Goal: Task Accomplishment & Management: Use online tool/utility

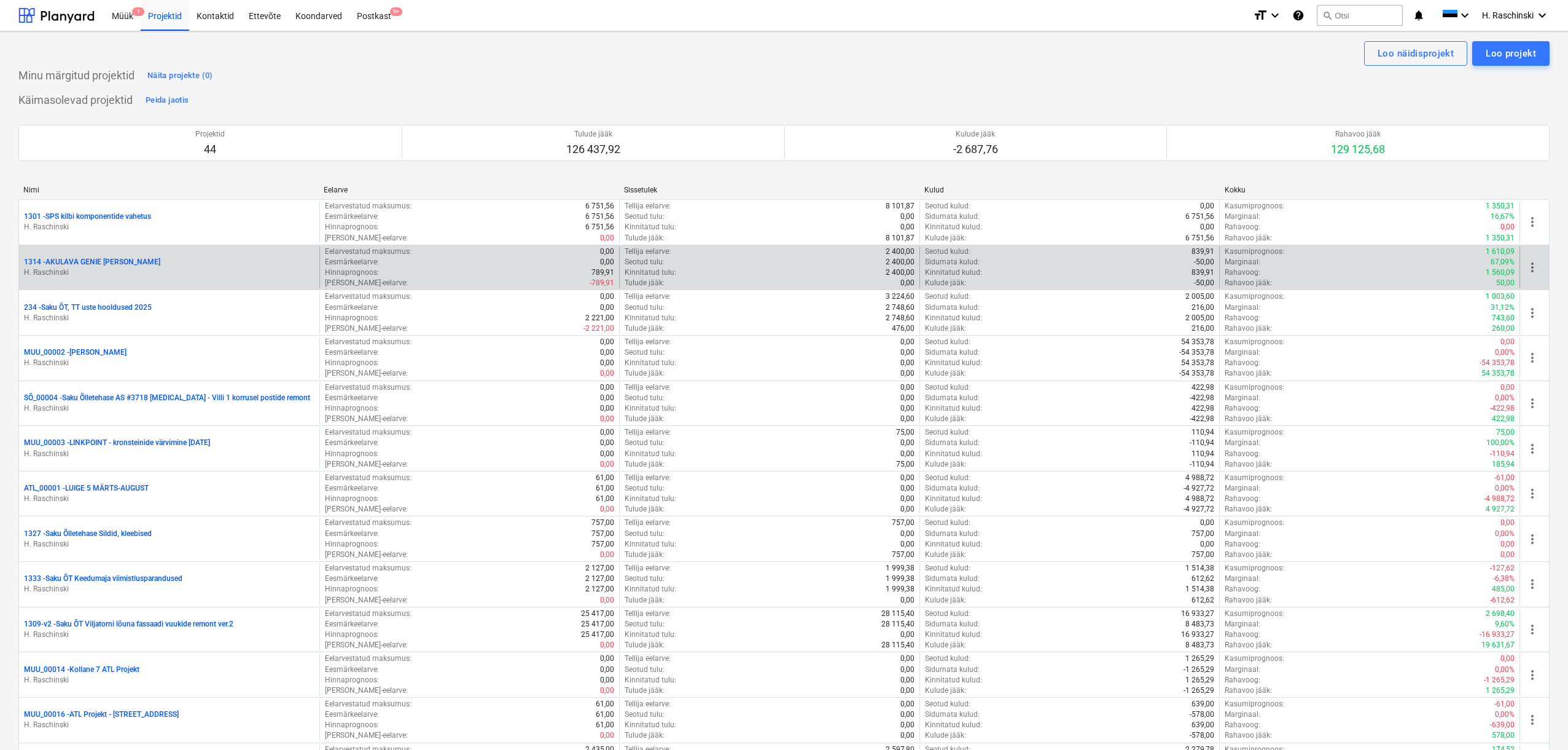
scroll to position [1064, 0]
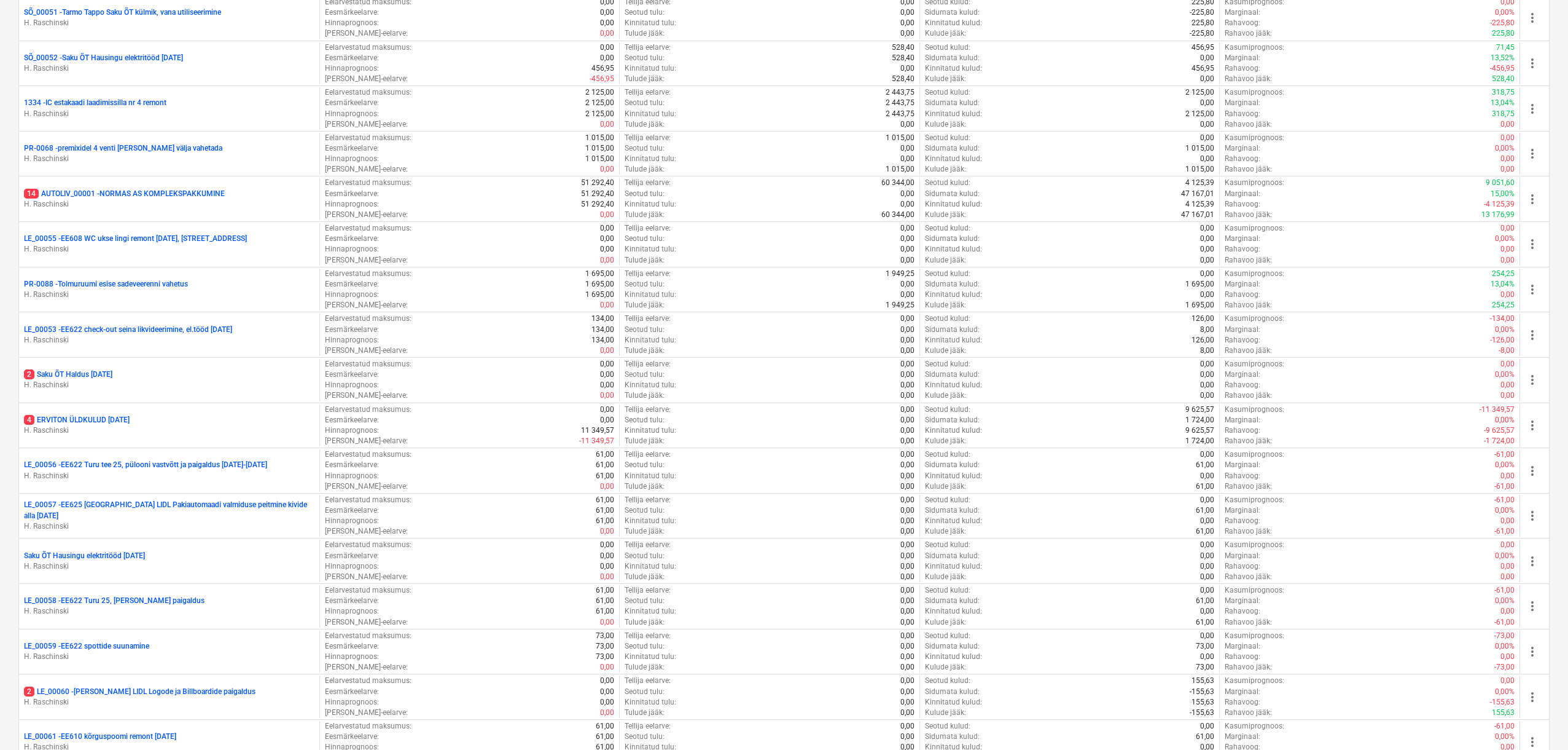
drag, startPoint x: 137, startPoint y: 375, endPoint x: 266, endPoint y: 334, distance: 135.4
click at [112, 375] on p "2 Saku ÕT Haldus [DATE]" at bounding box center [68, 375] width 88 height 10
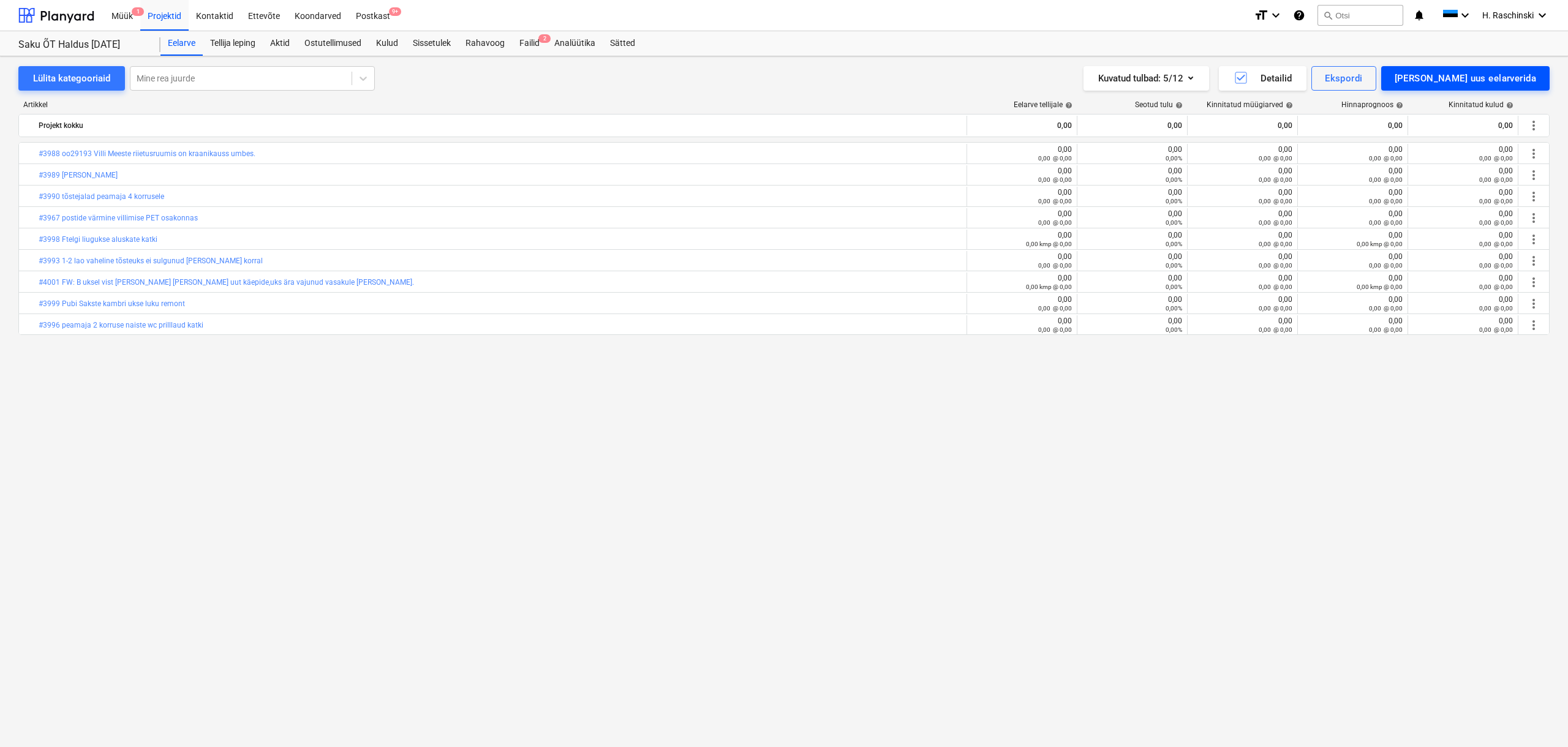
click at [1481, 85] on div "[PERSON_NAME] uus eelarverida" at bounding box center [1465, 78] width 141 height 16
click at [1484, 134] on div "[PERSON_NAME]" at bounding box center [1474, 130] width 152 height 21
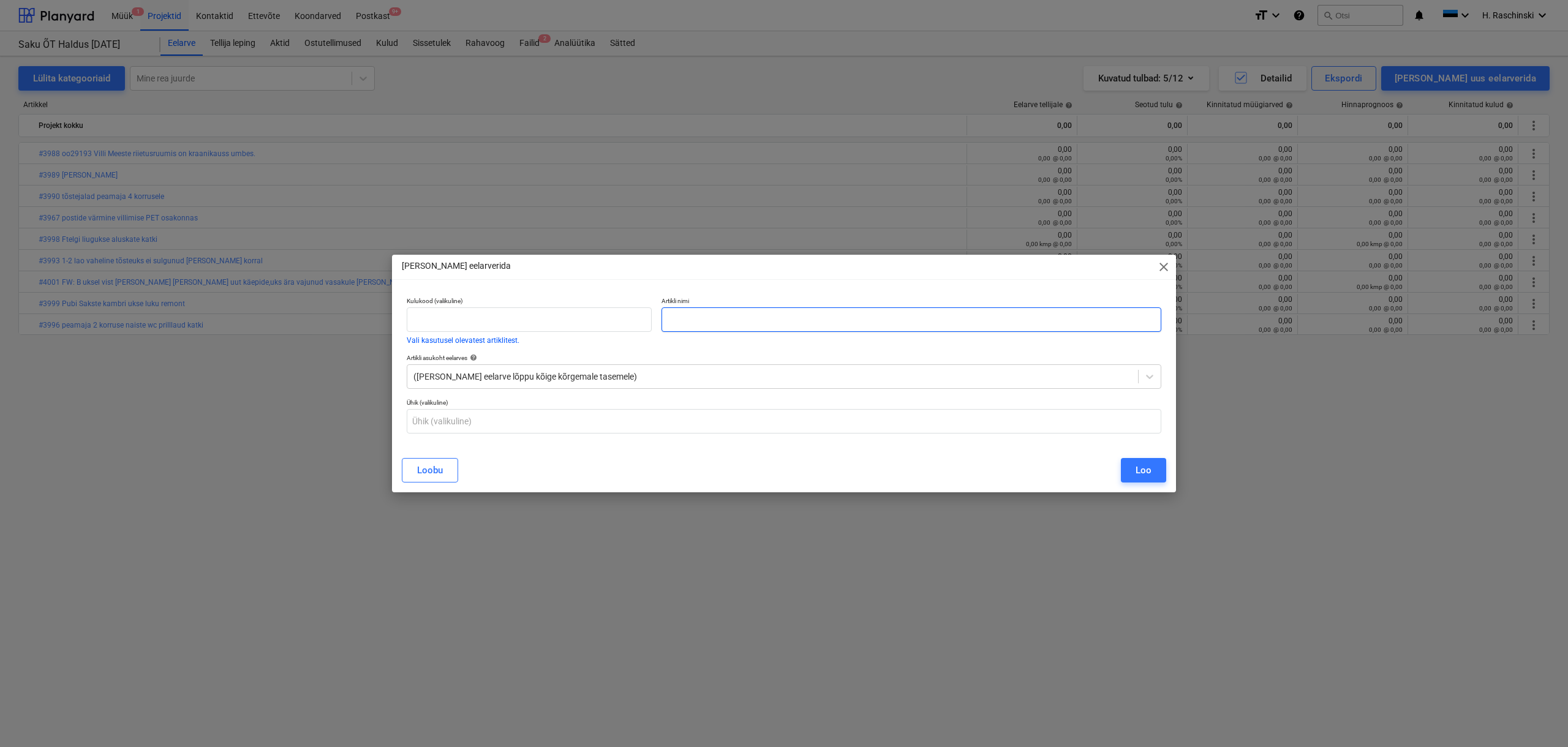
click at [815, 315] on input "text" at bounding box center [911, 319] width 500 height 24
paste input "Meeste riietusruumi [PERSON_NAME]"
type input "Meeste riietusruumi [PERSON_NAME] , Meelise e-kiri 16.09"
click at [1142, 471] on div "Loo" at bounding box center [1143, 470] width 16 height 16
